Goal: Task Accomplishment & Management: Complete application form

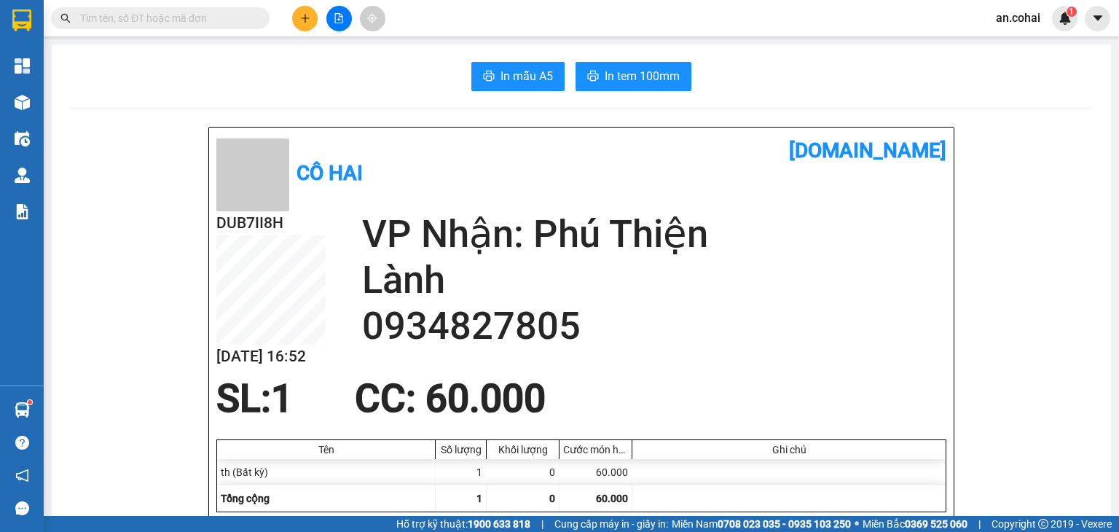
click at [297, 15] on button at bounding box center [304, 18] width 25 height 25
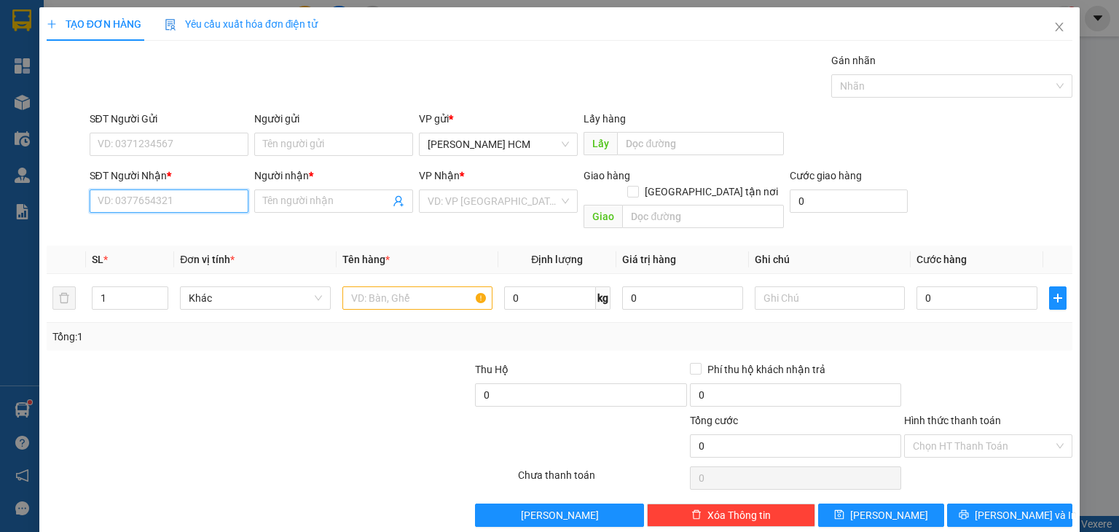
click at [152, 190] on input "SĐT Người Nhận *" at bounding box center [169, 200] width 159 height 23
type input "0388160881"
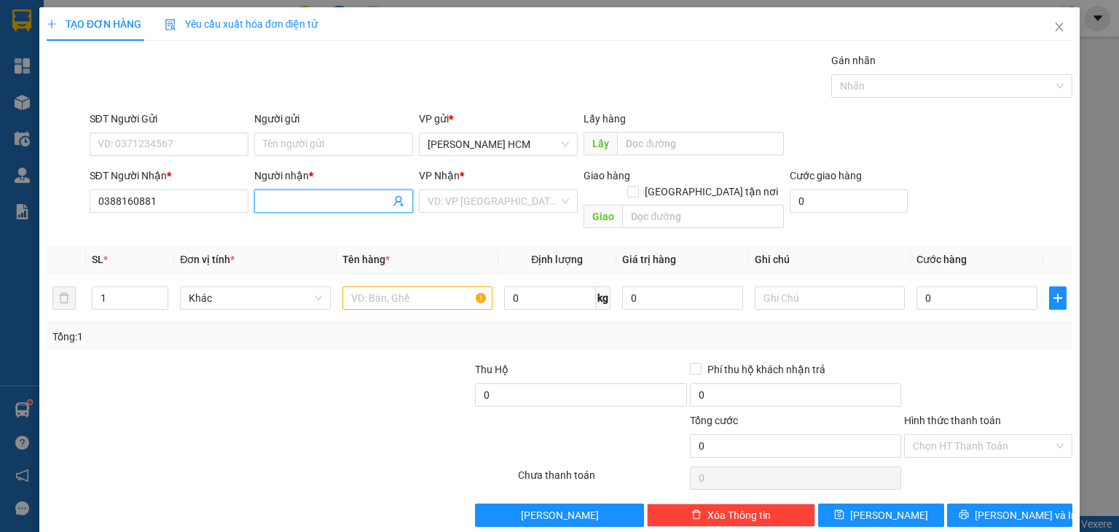
click at [310, 189] on span at bounding box center [333, 200] width 159 height 23
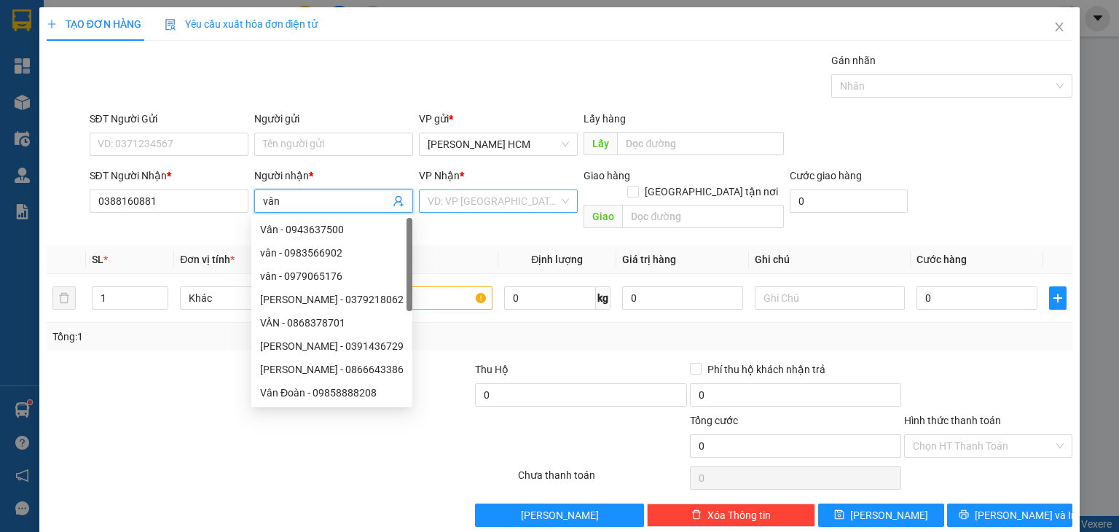
type input "vân"
click at [454, 192] on input "search" at bounding box center [493, 201] width 131 height 22
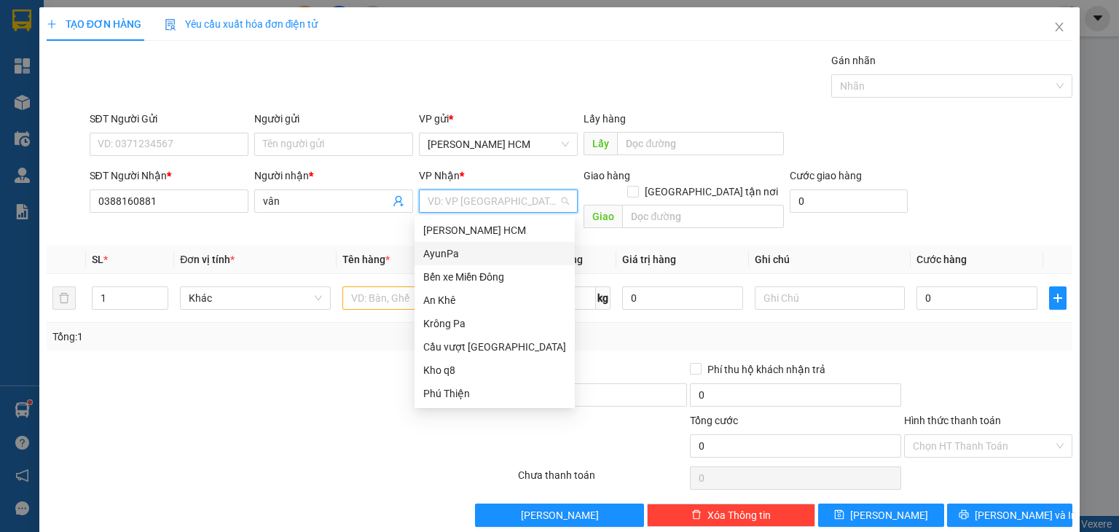
click at [469, 251] on div "AyunPa" at bounding box center [494, 253] width 143 height 16
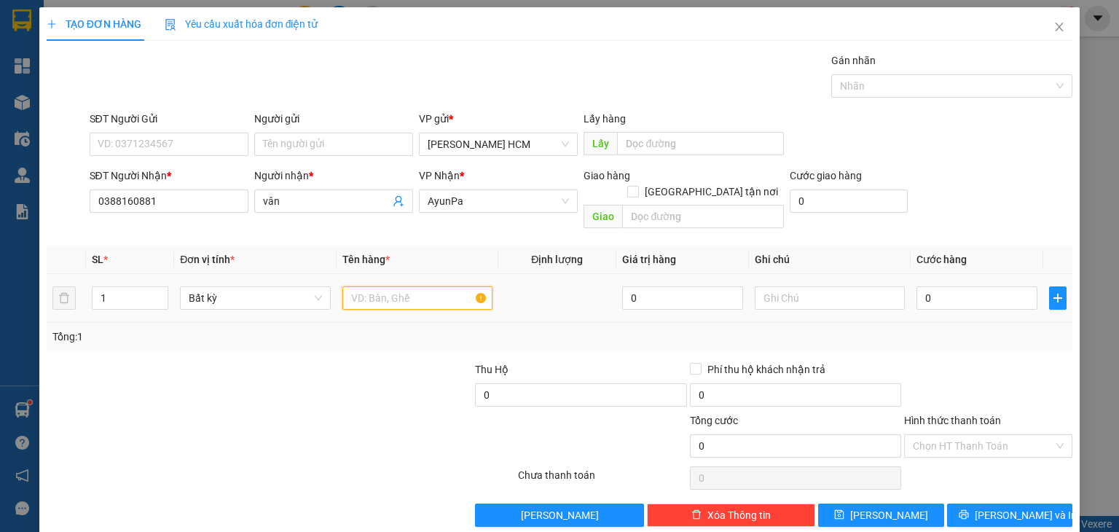
click at [394, 286] on input "text" at bounding box center [417, 297] width 150 height 23
type input "cái CCCD"
click at [919, 286] on input "0" at bounding box center [976, 297] width 121 height 23
click at [916, 286] on input "0" at bounding box center [976, 297] width 121 height 23
type input "30"
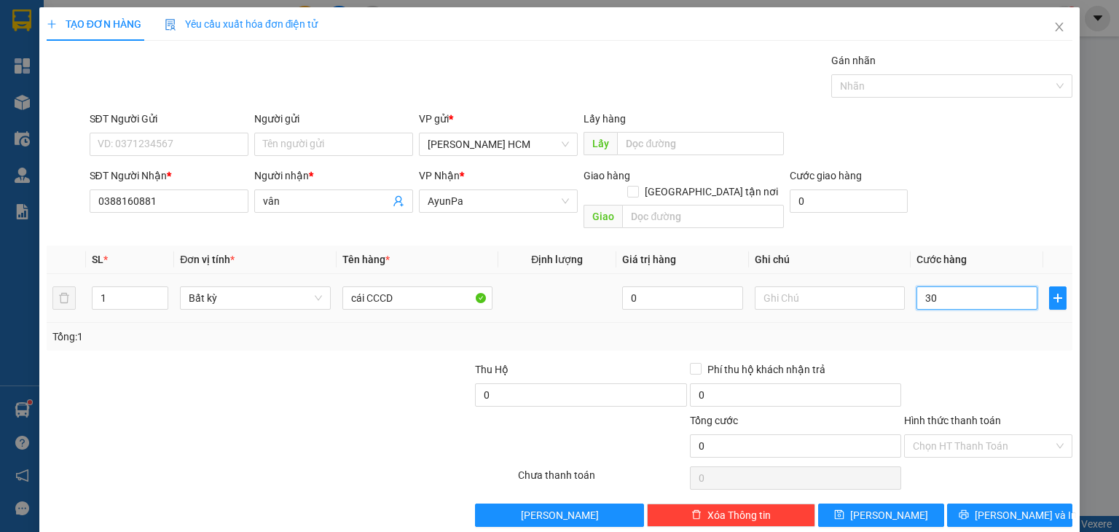
type input "30"
type input "30.000"
click at [924, 323] on div "Tổng: 1" at bounding box center [560, 337] width 1026 height 28
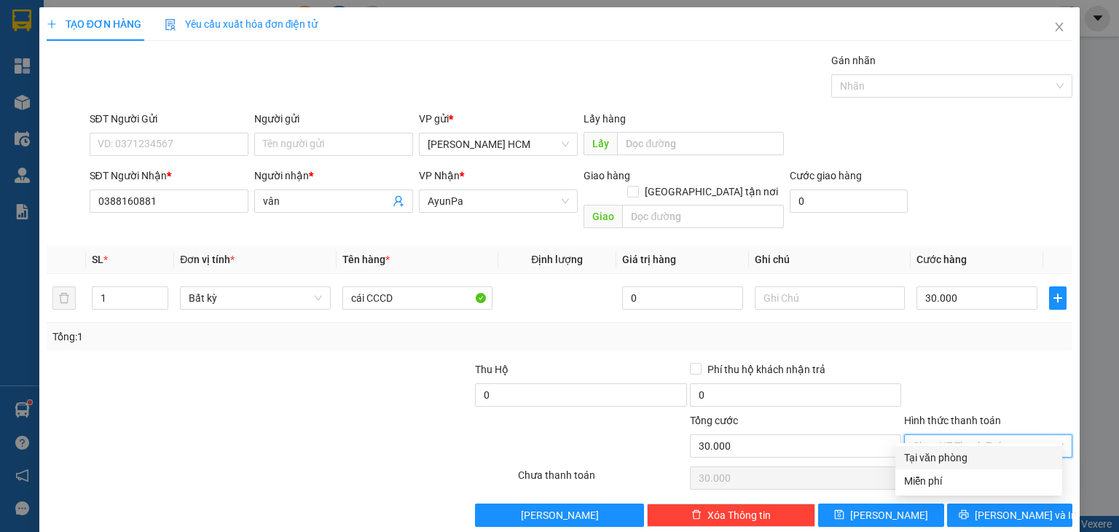
click at [953, 435] on input "Hình thức thanh toán" at bounding box center [983, 446] width 141 height 22
click at [941, 457] on div "Tại văn phòng" at bounding box center [978, 457] width 149 height 16
type input "0"
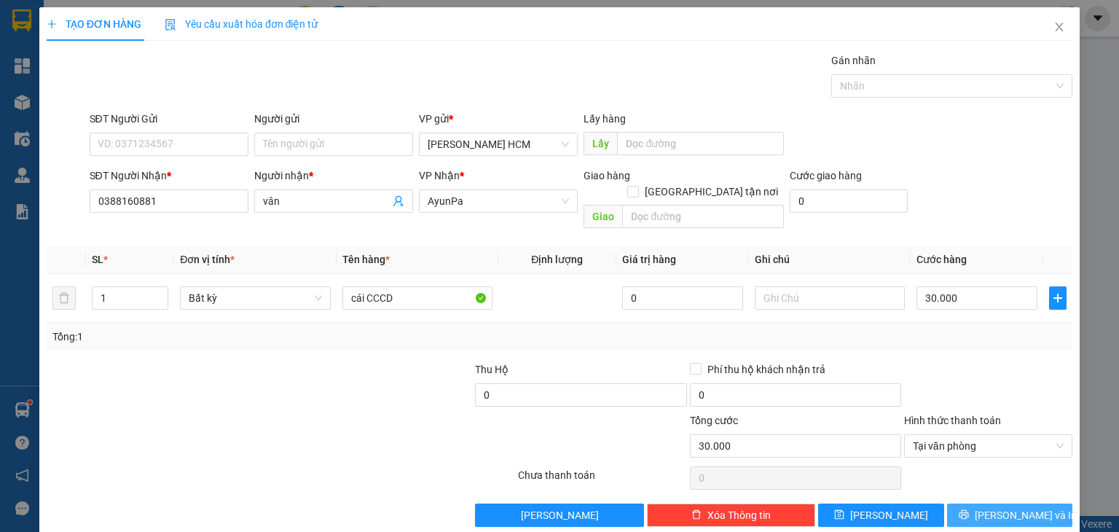
click at [985, 503] on button "[PERSON_NAME] và In" at bounding box center [1010, 514] width 126 height 23
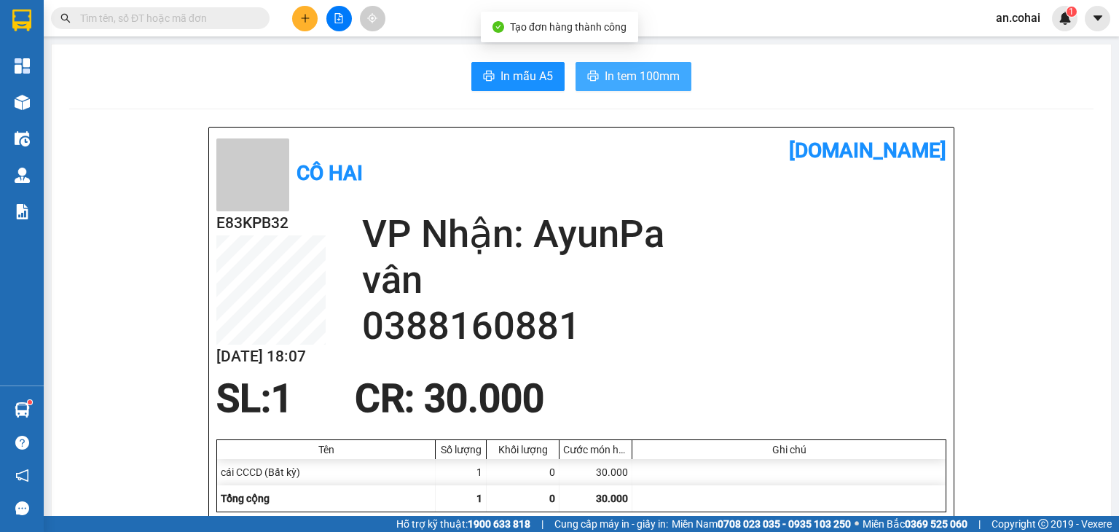
click at [636, 63] on button "In tem 100mm" at bounding box center [633, 76] width 116 height 29
